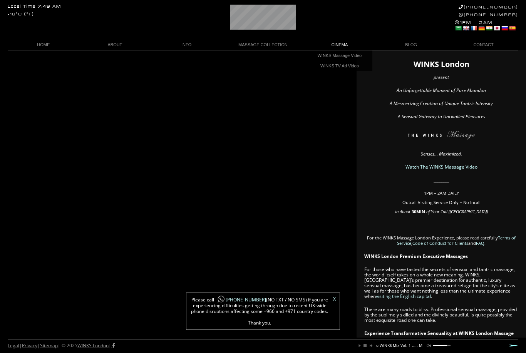
scroll to position [0, 82]
click at [355, 58] on link "WINKS Massage Video" at bounding box center [339, 55] width 65 height 10
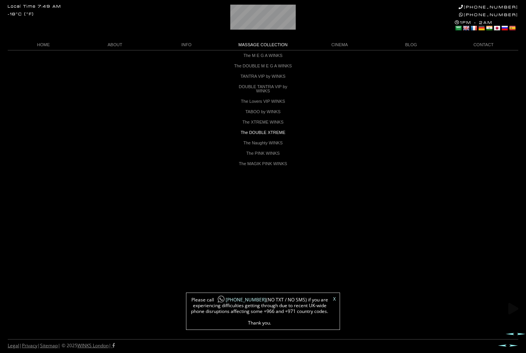
click at [280, 136] on link "The DOUBLE XTREME" at bounding box center [262, 132] width 65 height 10
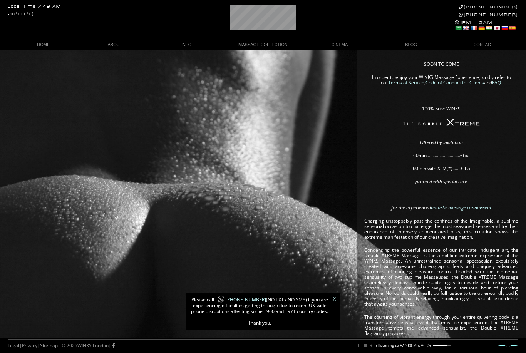
click at [40, 50] on link "HOME" at bounding box center [44, 45] width 72 height 10
